Goal: Task Accomplishment & Management: Complete application form

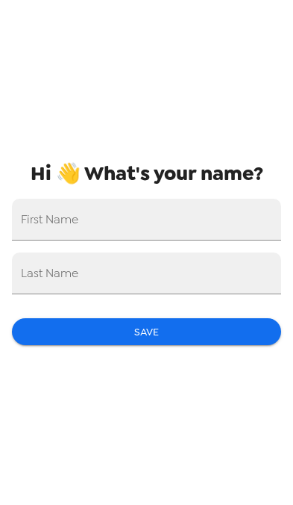
click at [176, 225] on input "First Name" at bounding box center [146, 220] width 269 height 42
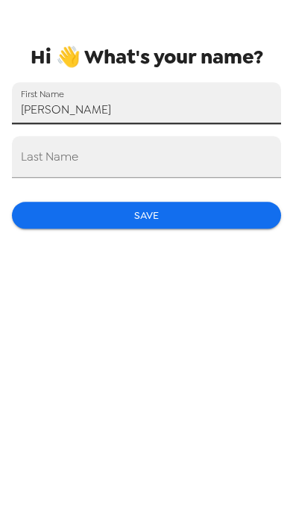
type input "[PERSON_NAME]"
click at [184, 252] on input "Last Name" at bounding box center [146, 273] width 269 height 42
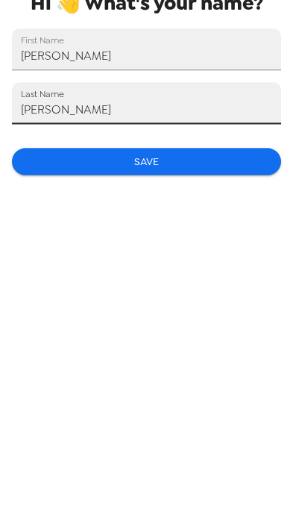
type input "[PERSON_NAME]"
click at [202, 318] on button "Save" at bounding box center [146, 332] width 269 height 28
